Goal: Transaction & Acquisition: Purchase product/service

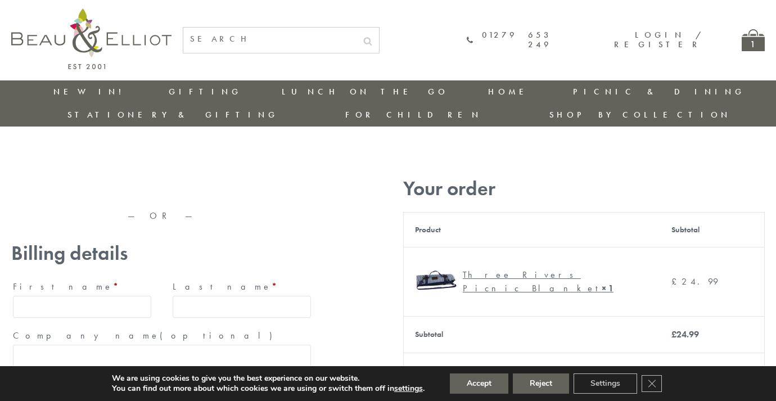
type input "maria33@yahoo.com"
type input "Maria"
type input "Williams"
type input "23, Scottsdale, Happytown"
type input "London"
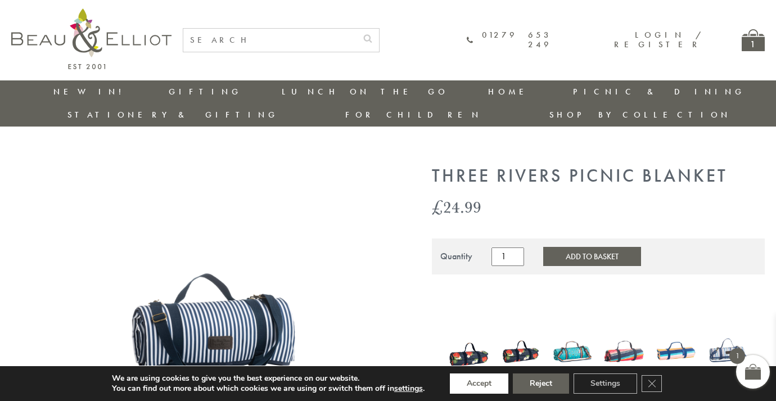
click at [480, 384] on button "Accept" at bounding box center [479, 383] width 58 height 20
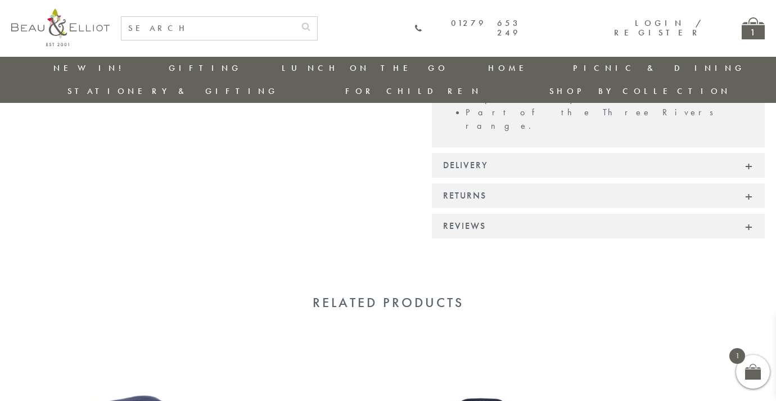
scroll to position [877, 0]
